Goal: Task Accomplishment & Management: Complete application form

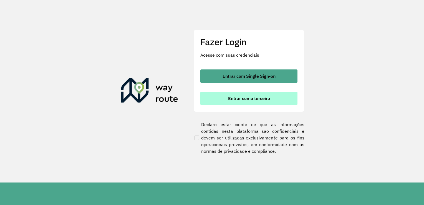
click at [262, 102] on button "Entrar como terceiro" at bounding box center [248, 98] width 97 height 13
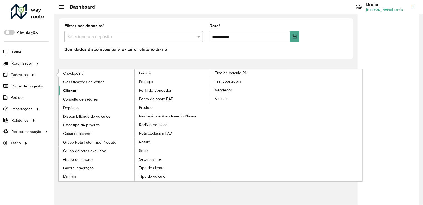
click at [63, 88] on span "Cliente" at bounding box center [69, 91] width 13 height 6
